Goal: Information Seeking & Learning: Learn about a topic

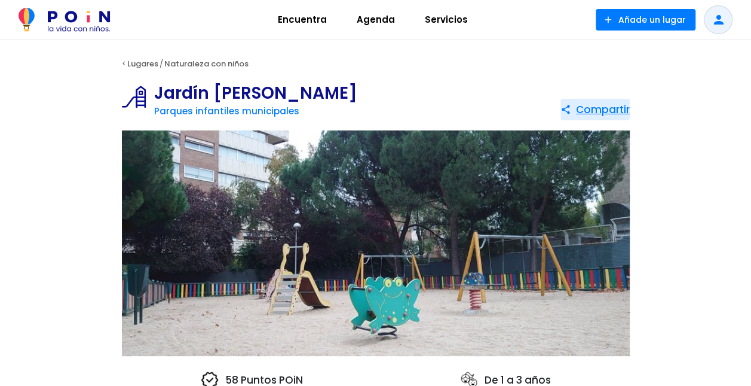
click at [607, 111] on span at bounding box center [595, 110] width 69 height 22
click at [595, 112] on span at bounding box center [595, 110] width 69 height 22
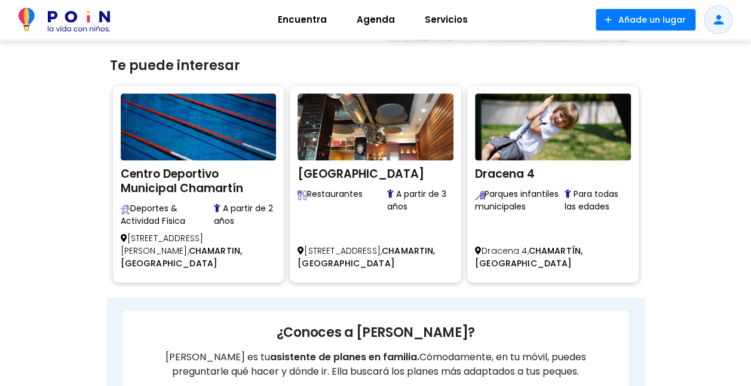
scroll to position [616, 0]
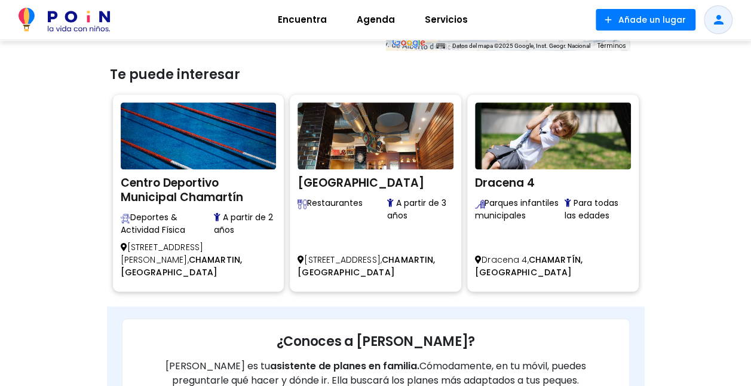
click at [509, 166] on img at bounding box center [553, 135] width 156 height 67
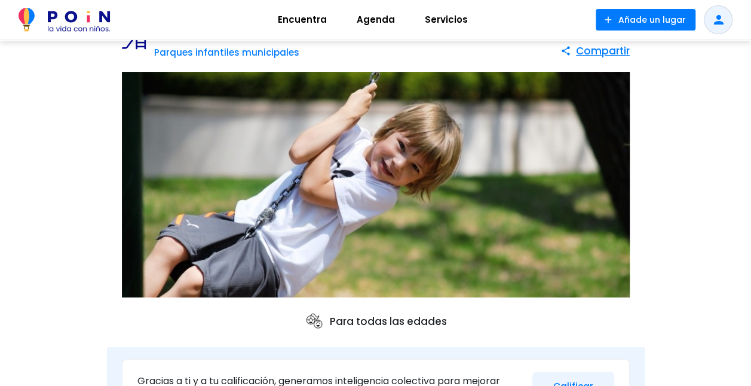
scroll to position [51, 0]
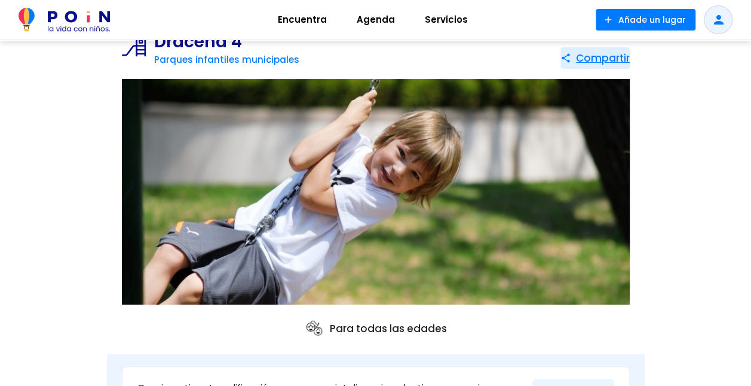
click at [613, 58] on span at bounding box center [595, 58] width 69 height 22
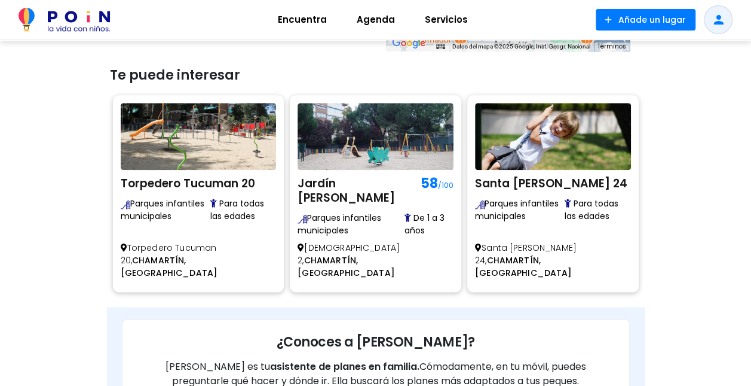
scroll to position [620, 0]
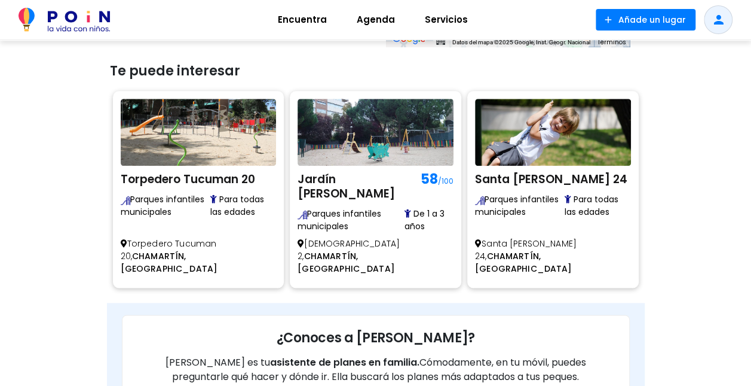
click at [191, 165] on div "Torpedero Tucuman 20 Parques infantiles municipales Para todas las edades" at bounding box center [199, 159] width 156 height 120
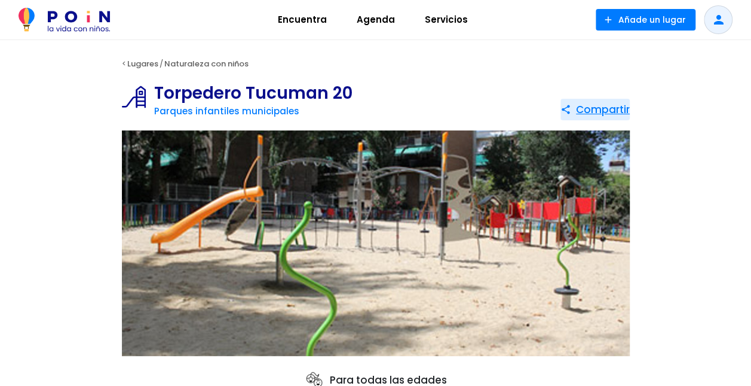
click at [599, 113] on span at bounding box center [595, 110] width 69 height 22
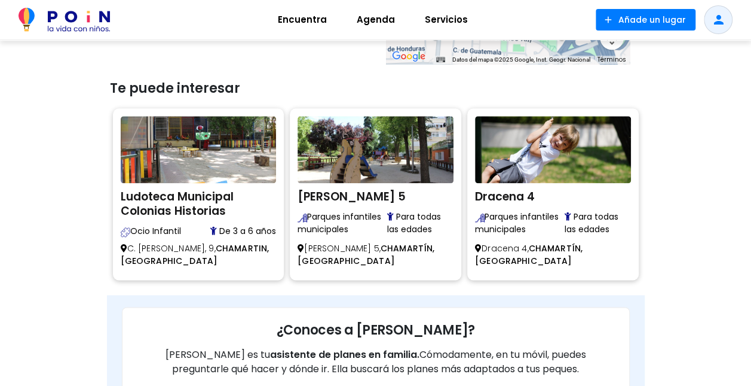
scroll to position [607, 0]
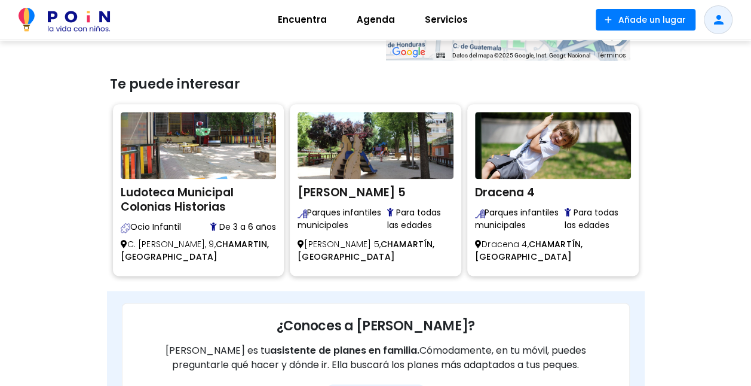
click at [166, 196] on h2 "Ludoteca Municipal Colonias Historias" at bounding box center [199, 198] width 156 height 32
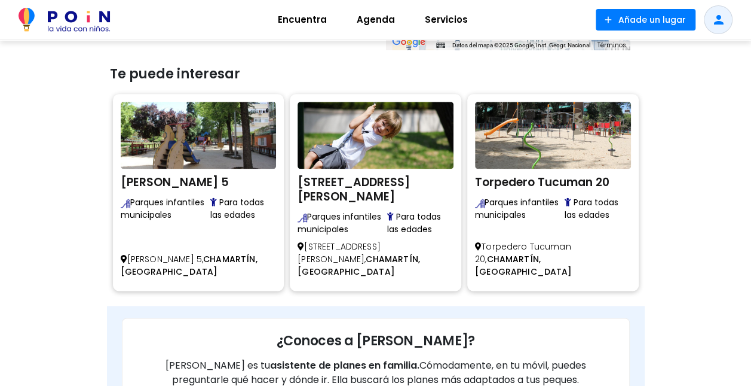
scroll to position [617, 0]
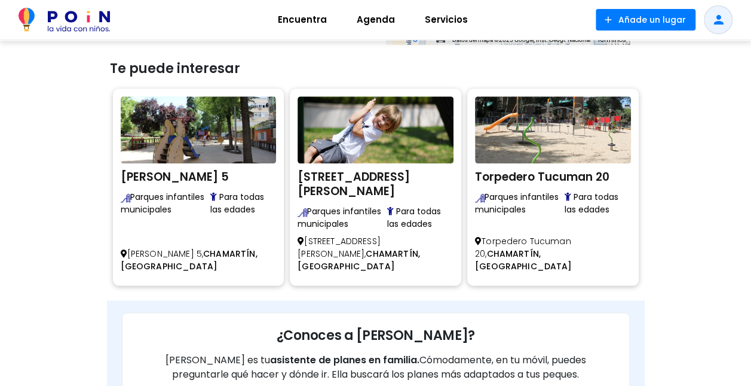
click at [366, 159] on img at bounding box center [376, 129] width 156 height 67
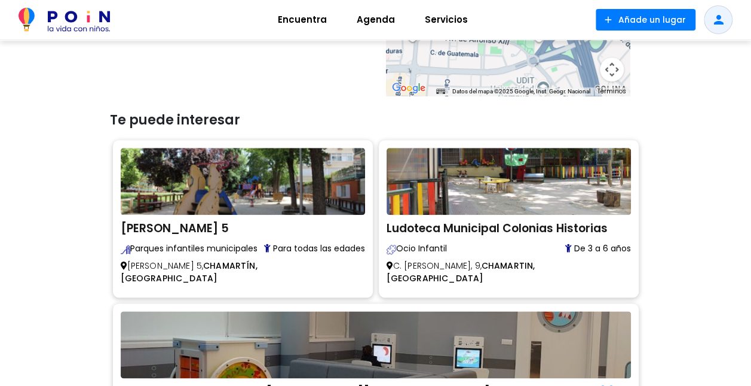
scroll to position [571, 0]
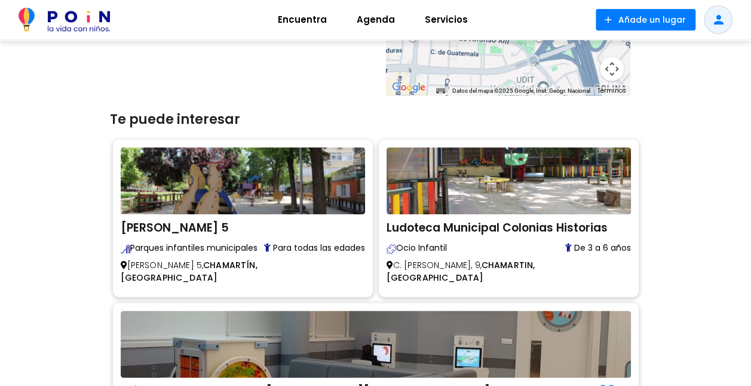
click at [192, 230] on h2 "[PERSON_NAME] 5" at bounding box center [243, 226] width 244 height 18
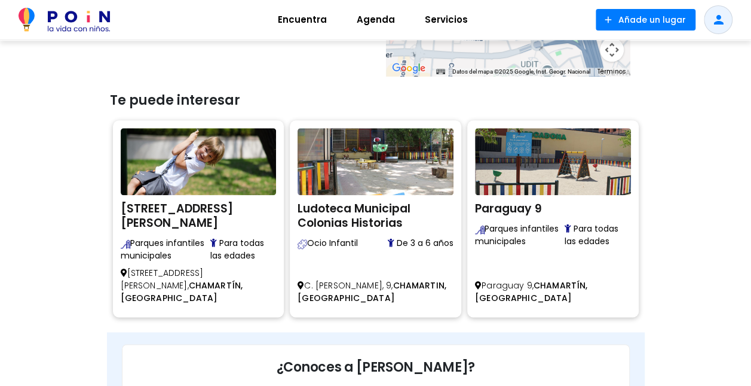
scroll to position [586, 0]
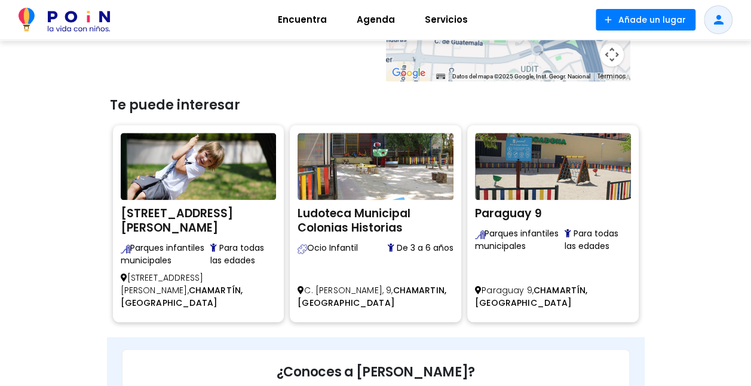
click at [533, 209] on h2 "Paraguay 9" at bounding box center [553, 212] width 156 height 18
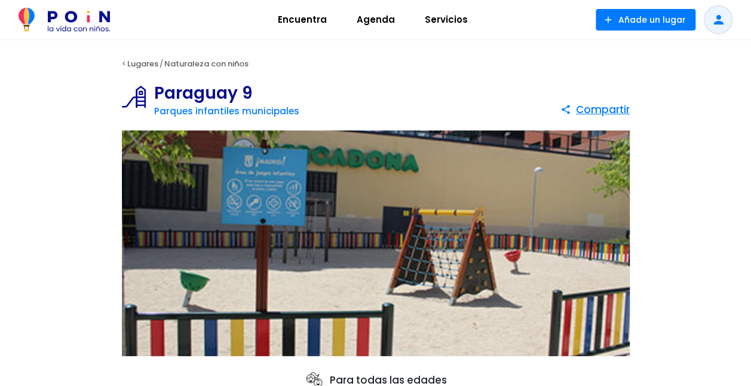
click at [213, 62] on link "Naturaleza con niños" at bounding box center [206, 63] width 84 height 11
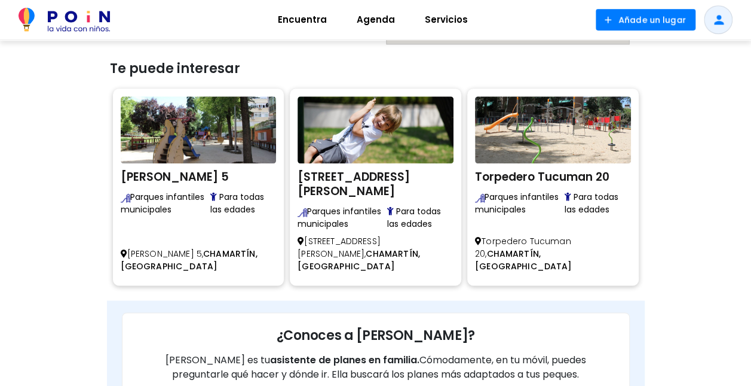
scroll to position [617, 0]
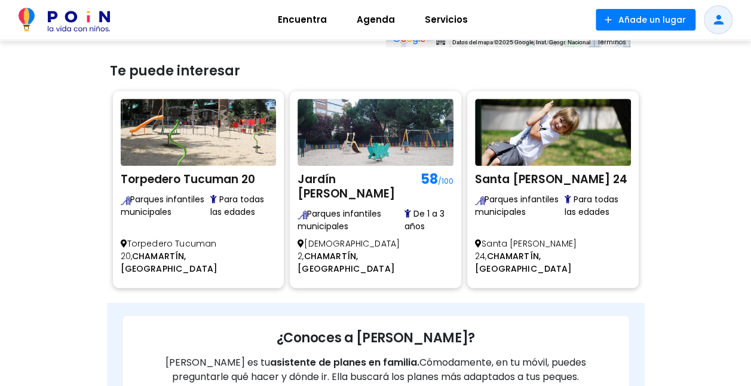
click at [559, 186] on h2 "Santa [PERSON_NAME] 24" at bounding box center [553, 178] width 156 height 18
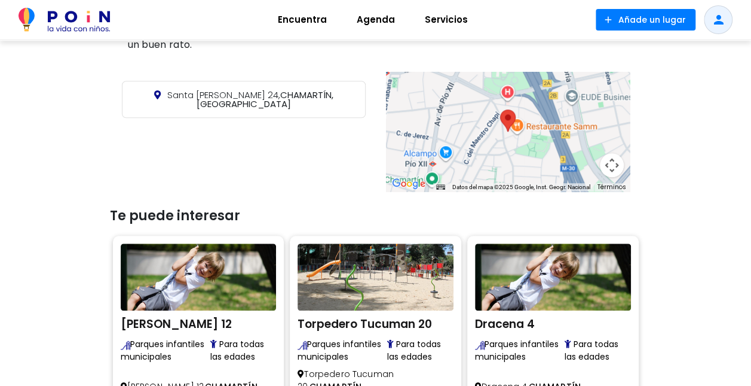
scroll to position [476, 0]
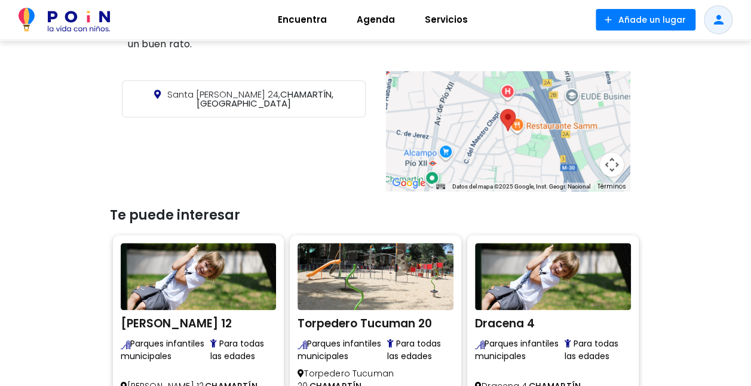
click at [142, 319] on h2 "[PERSON_NAME] 12" at bounding box center [199, 322] width 156 height 18
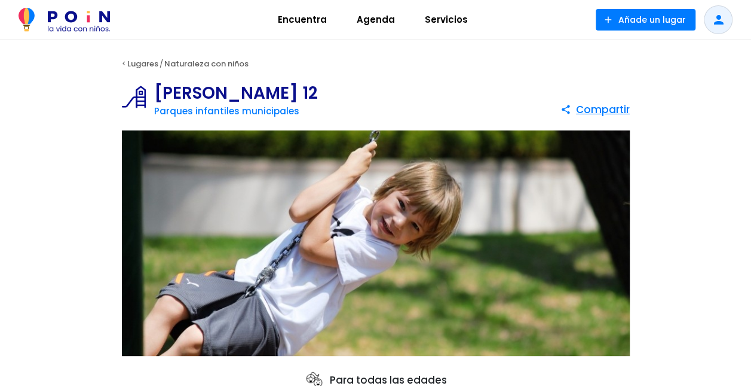
click at [169, 106] on link "Parques infantiles municipales" at bounding box center [226, 111] width 145 height 13
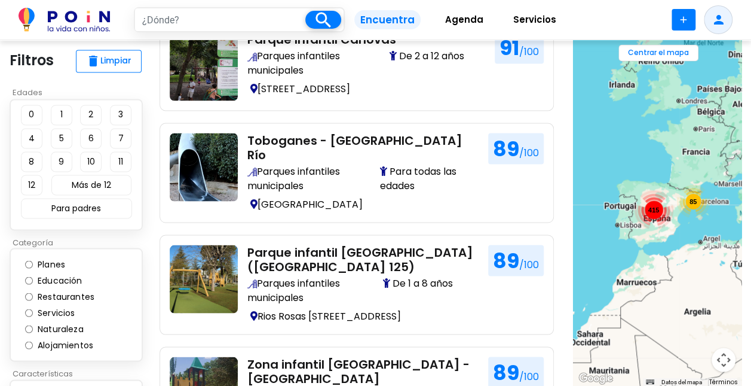
scroll to position [1011, 0]
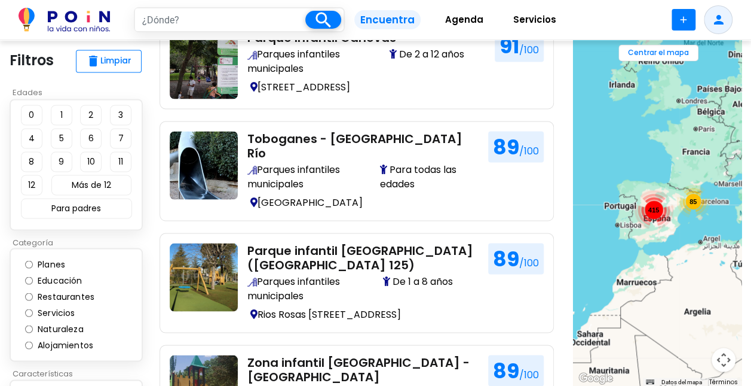
click at [61, 114] on button "1" at bounding box center [62, 115] width 22 height 20
click at [92, 117] on button "2" at bounding box center [91, 115] width 22 height 20
click at [121, 114] on button "3" at bounding box center [121, 115] width 22 height 20
click at [31, 137] on button "4" at bounding box center [32, 138] width 22 height 20
click at [61, 137] on button "5" at bounding box center [62, 138] width 22 height 20
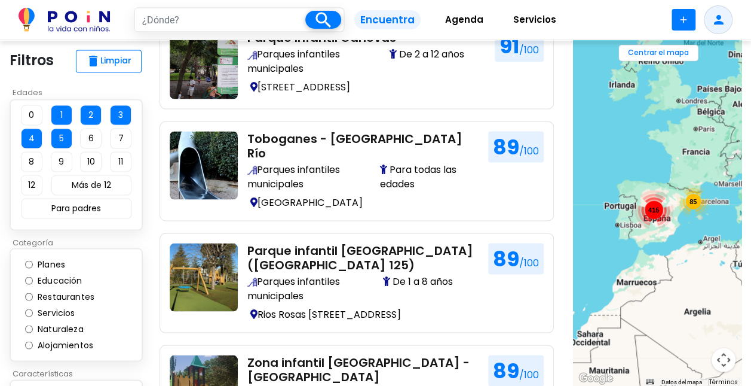
click at [91, 137] on button "6" at bounding box center [91, 138] width 22 height 20
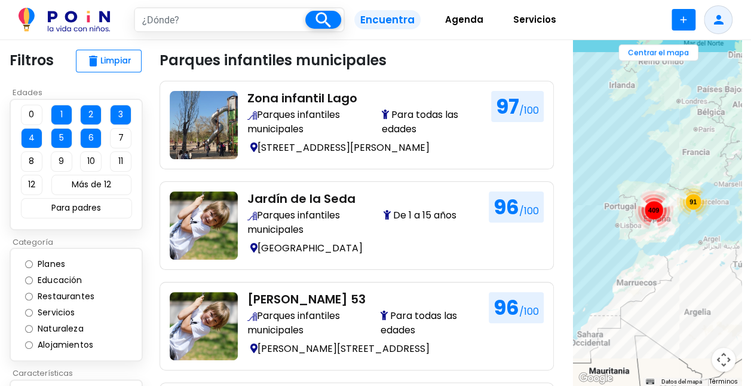
click at [249, 13] on input "text" at bounding box center [220, 19] width 170 height 23
type input "chamartín"
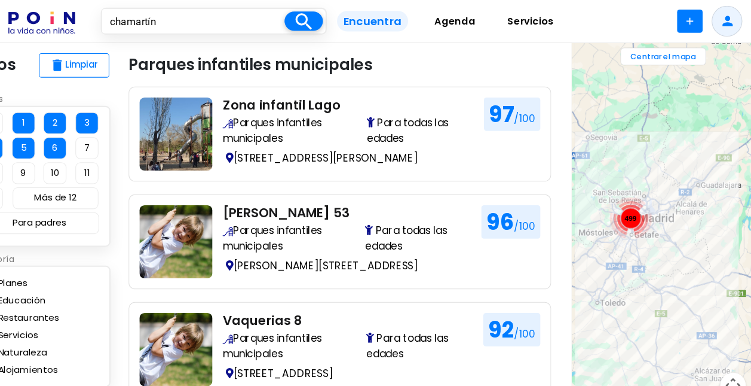
click at [633, 190] on div "499" at bounding box center [627, 202] width 39 height 39
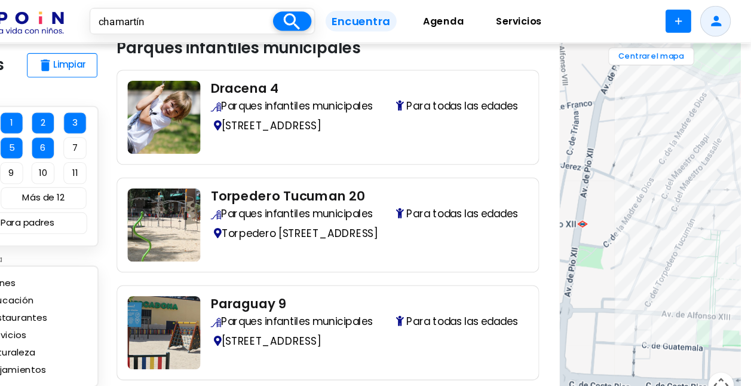
scroll to position [14, 0]
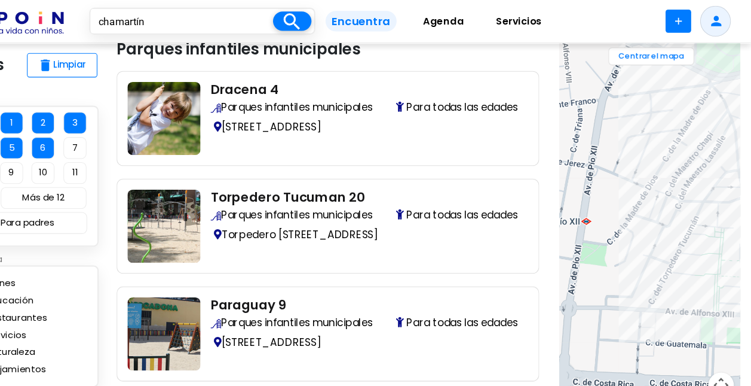
click at [707, 299] on div at bounding box center [657, 212] width 169 height 345
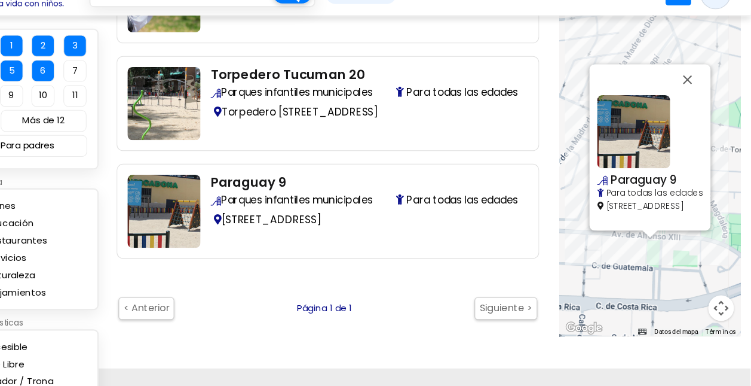
scroll to position [103, 0]
click at [294, 192] on h2 "Paraguay 9" at bounding box center [390, 195] width 287 height 14
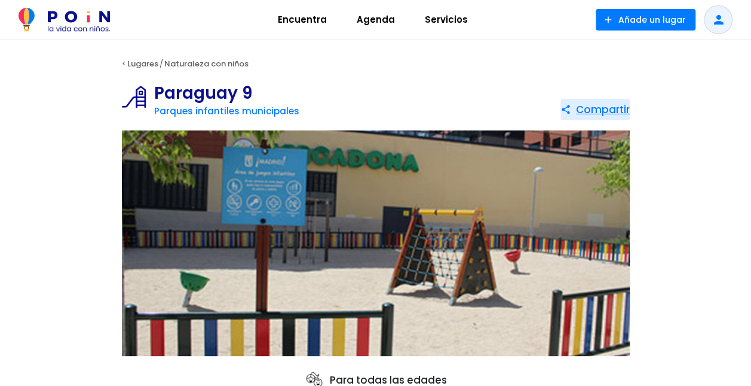
click at [606, 105] on span at bounding box center [595, 110] width 69 height 22
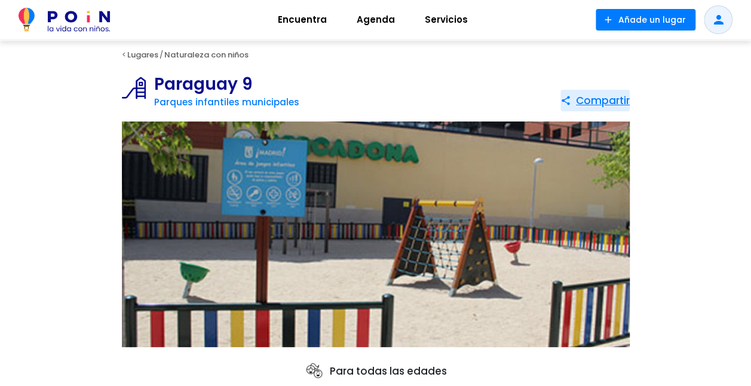
scroll to position [8, 0]
